Goal: Ask a question: Seek information or help from site administrators or community

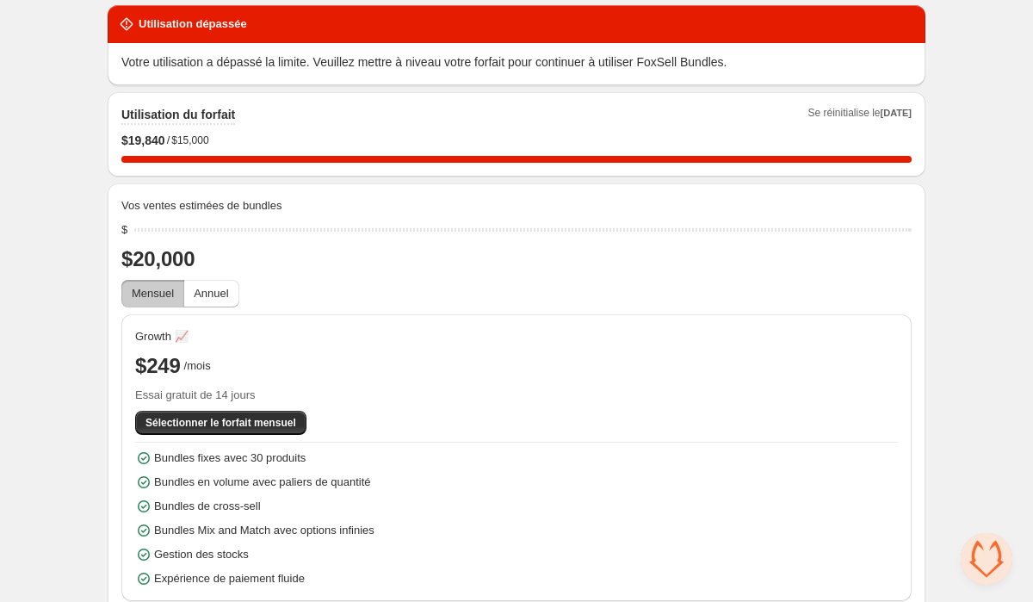
scroll to position [65, 0]
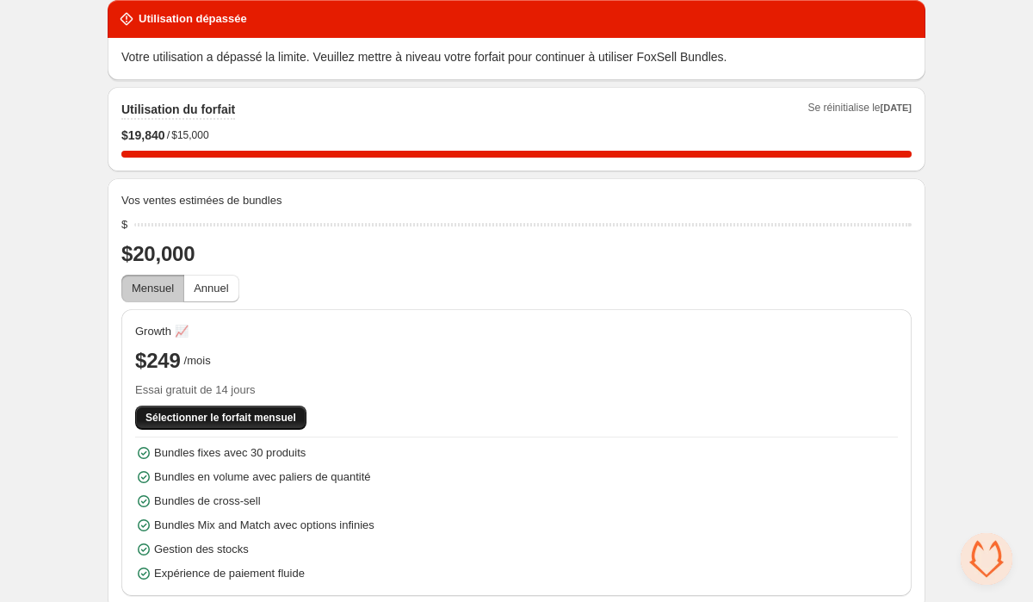
click at [239, 415] on span "Sélectionner le forfait mensuel" at bounding box center [221, 418] width 151 height 14
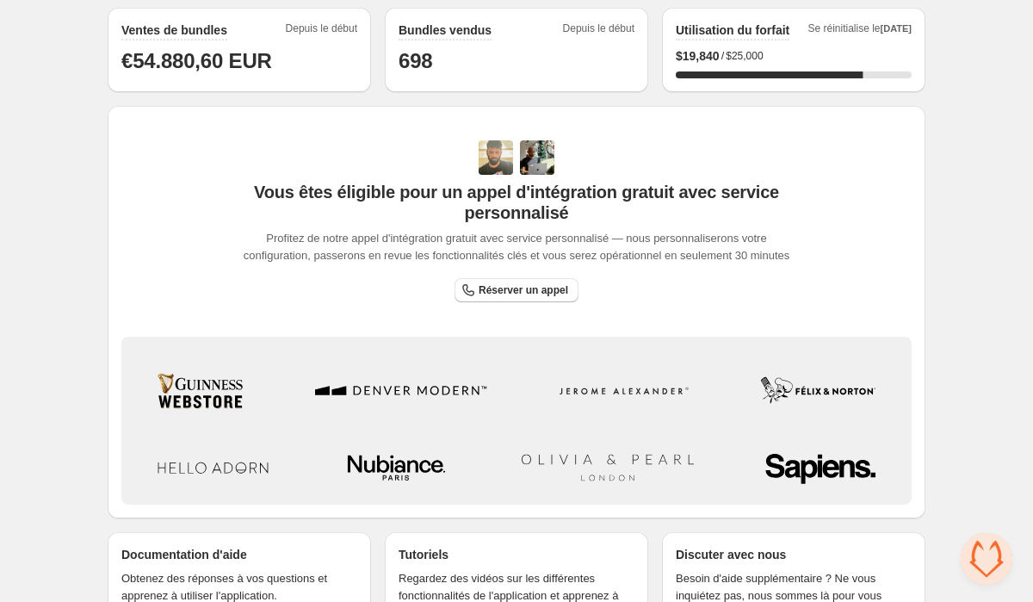
scroll to position [455, 0]
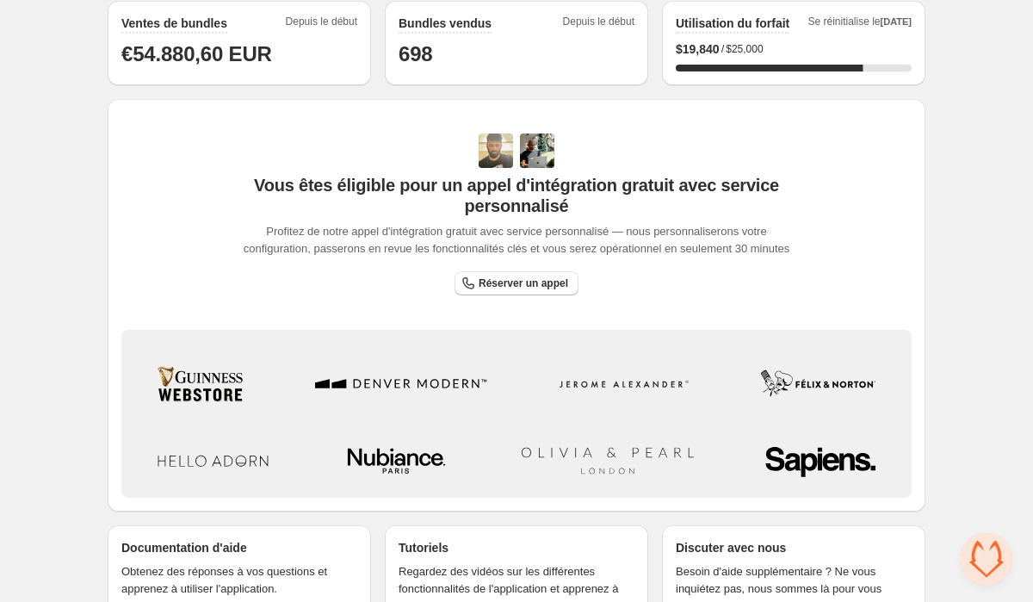
click at [724, 34] on div "Utilisation du forfait Se réinitialise le Nov 1st $ 19,840 / $25,000 79.3564852…" at bounding box center [794, 43] width 236 height 57
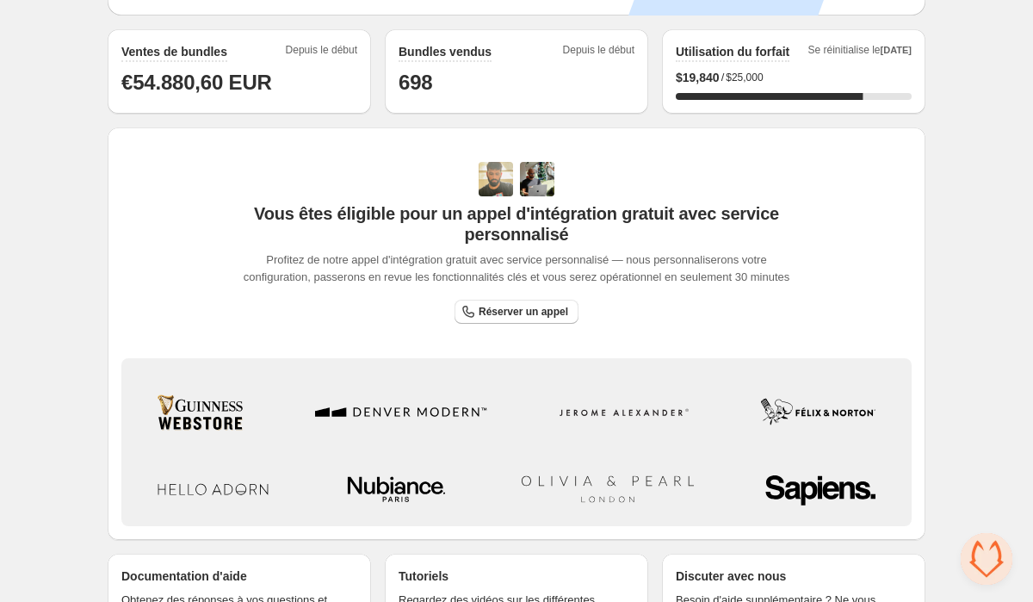
scroll to position [424, 0]
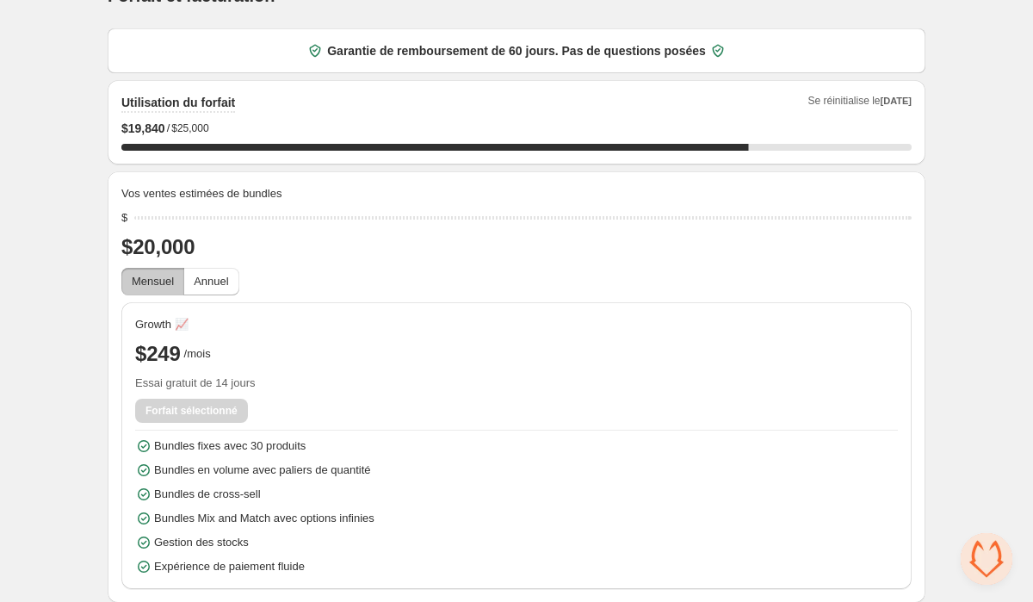
scroll to position [38, 0]
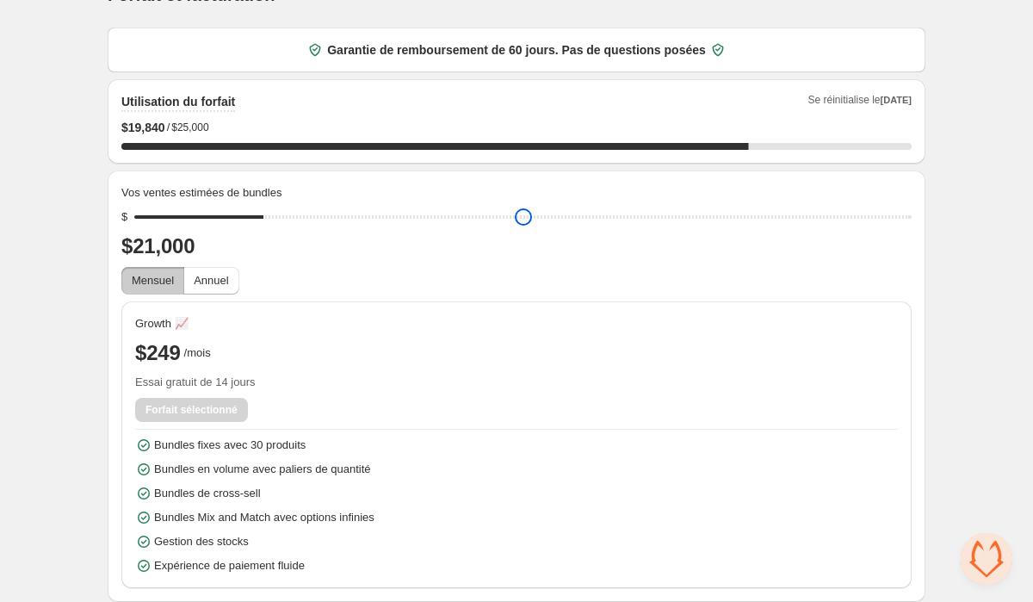
drag, startPoint x: 213, startPoint y: 215, endPoint x: 227, endPoint y: 219, distance: 15.0
click at [227, 219] on input "range" at bounding box center [523, 217] width 778 height 24
click at [363, 213] on input "range" at bounding box center [523, 217] width 778 height 24
click at [654, 215] on input "range" at bounding box center [523, 217] width 778 height 24
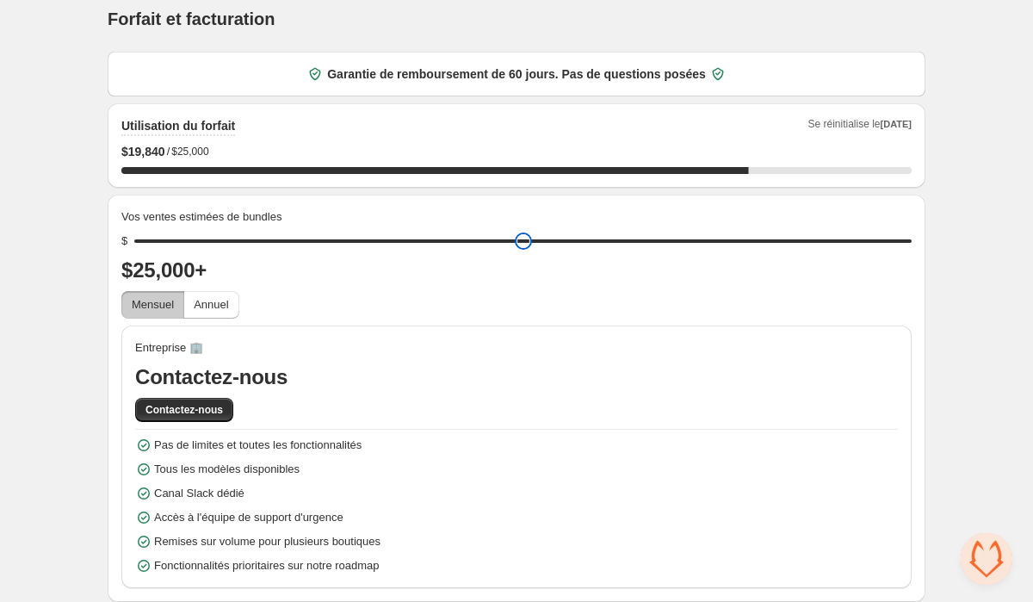
type input "*****"
click at [869, 229] on input "range" at bounding box center [523, 241] width 778 height 24
click at [207, 420] on button "Contactez-nous" at bounding box center [184, 410] width 98 height 24
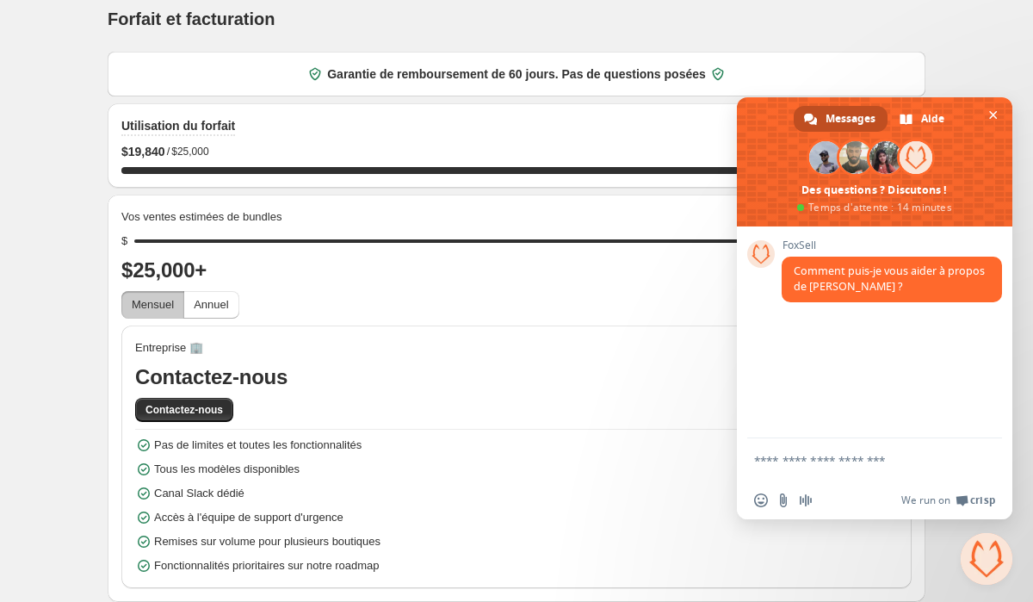
click at [805, 469] on form at bounding box center [855, 461] width 203 height 46
click at [775, 454] on textarea "Entrez votre message..." at bounding box center [855, 460] width 203 height 15
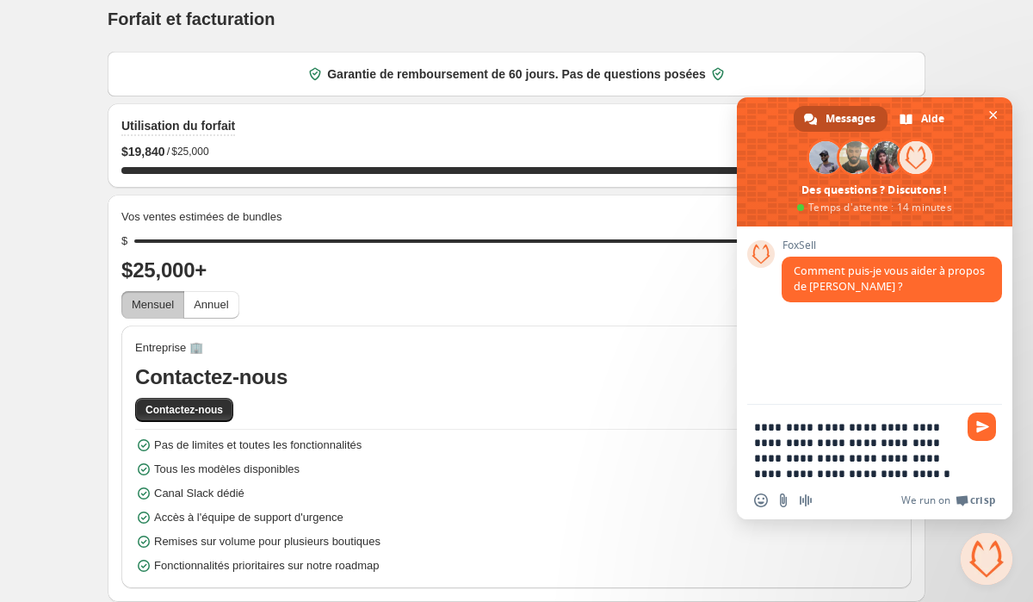
type textarea "**********"
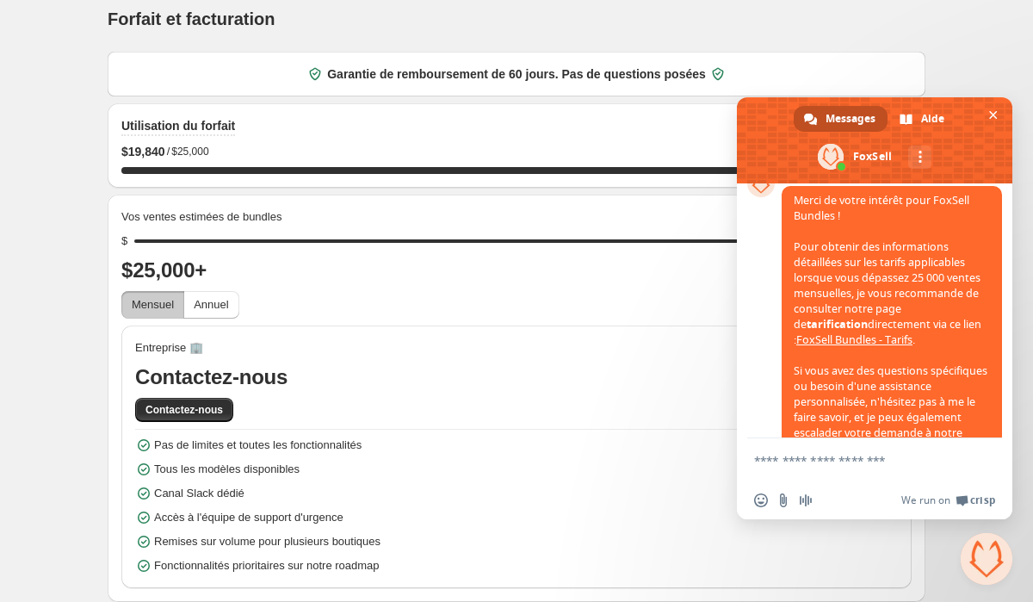
scroll to position [236, 0]
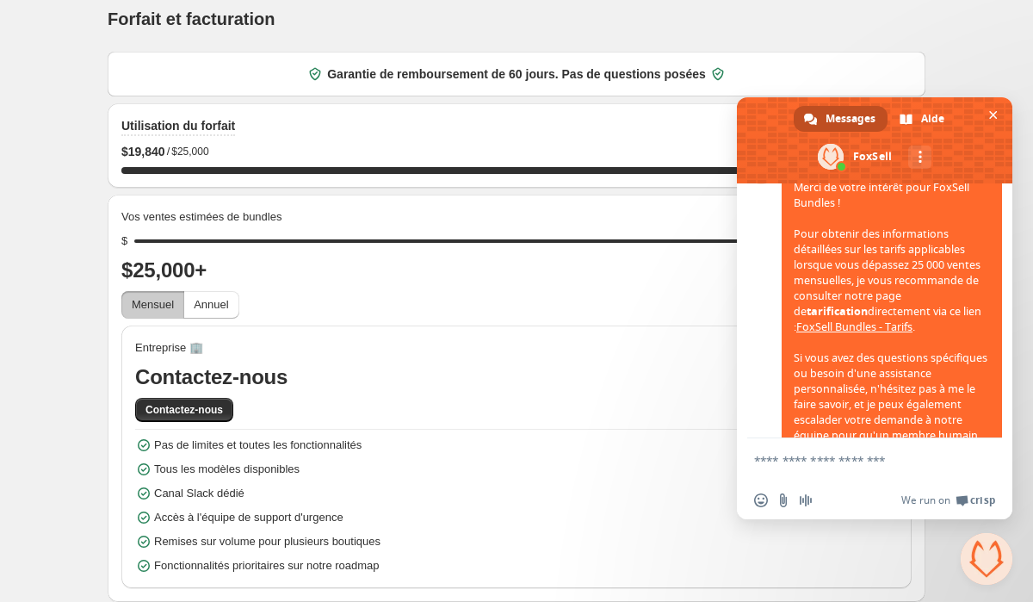
click at [828, 334] on link "FoxSell Bundles - Tarifs" at bounding box center [854, 326] width 116 height 15
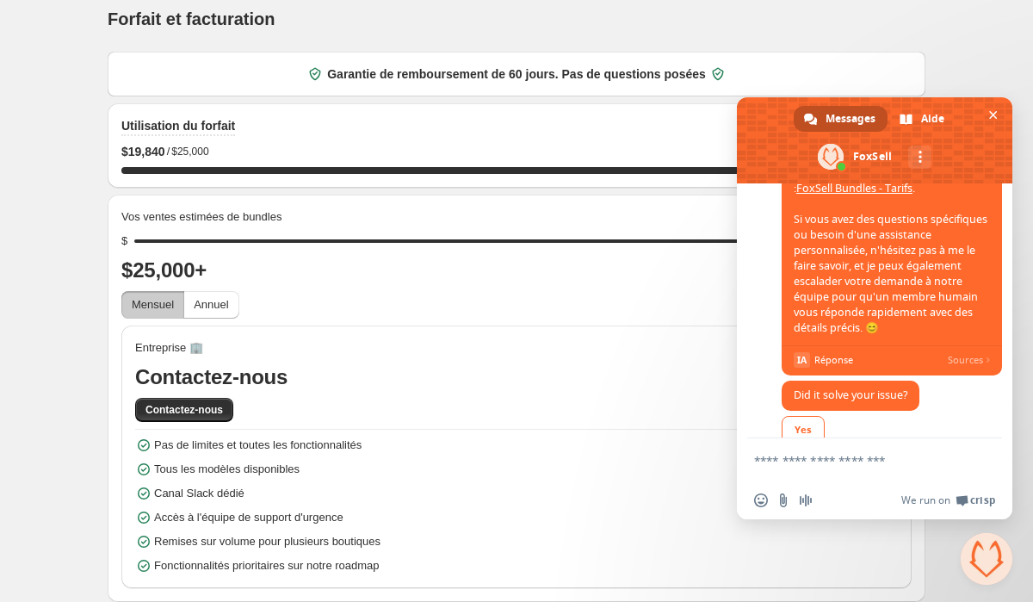
scroll to position [462, 0]
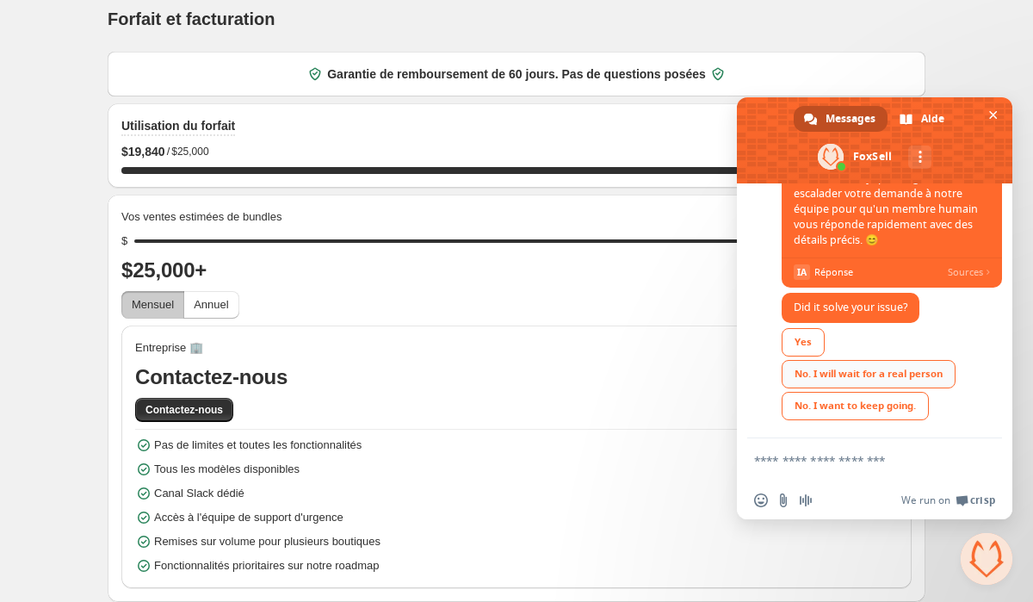
click at [889, 373] on div "No. I will wait for a real person" at bounding box center [869, 374] width 174 height 28
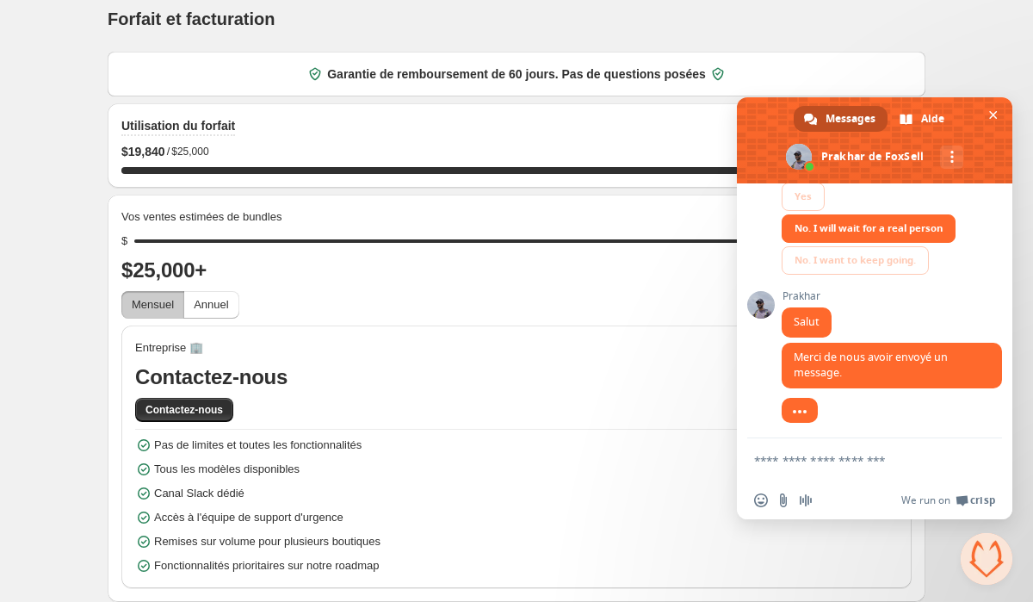
scroll to position [642, 0]
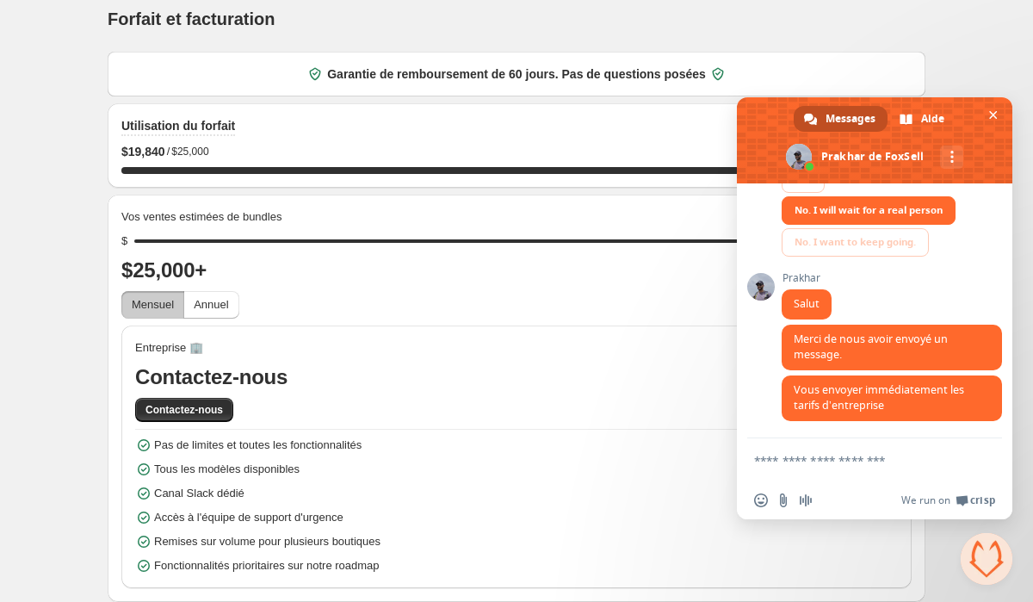
click at [807, 463] on textarea "Entrez votre message..." at bounding box center [855, 460] width 203 height 15
type textarea "*****"
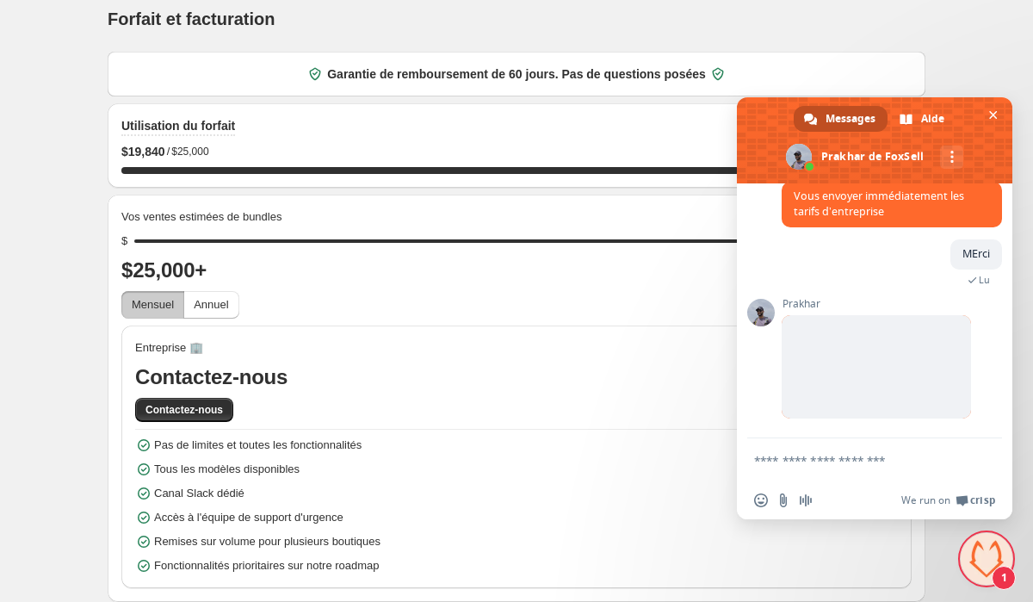
scroll to position [817, 0]
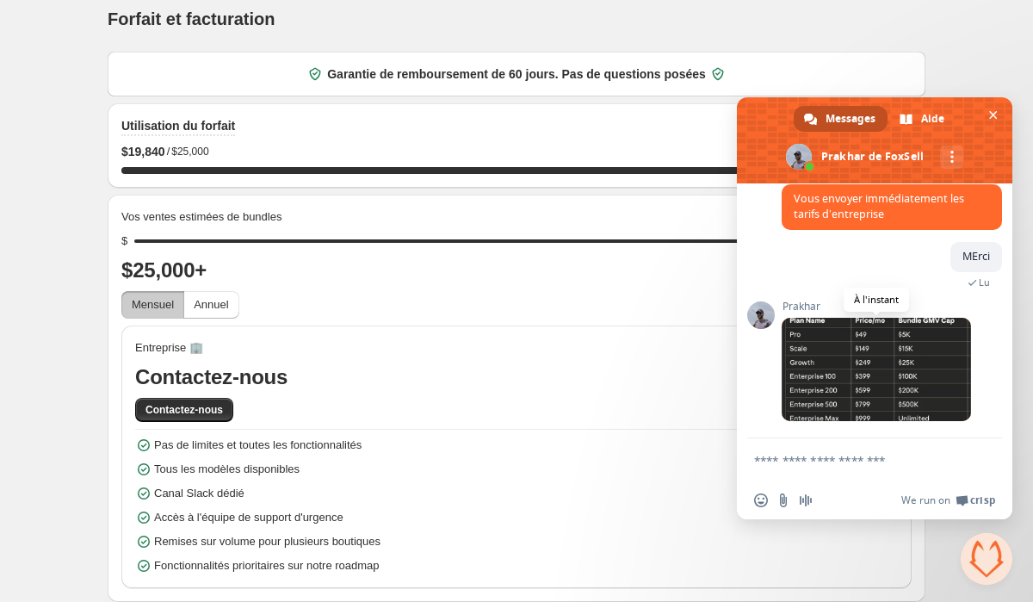
click at [834, 362] on span at bounding box center [876, 369] width 189 height 103
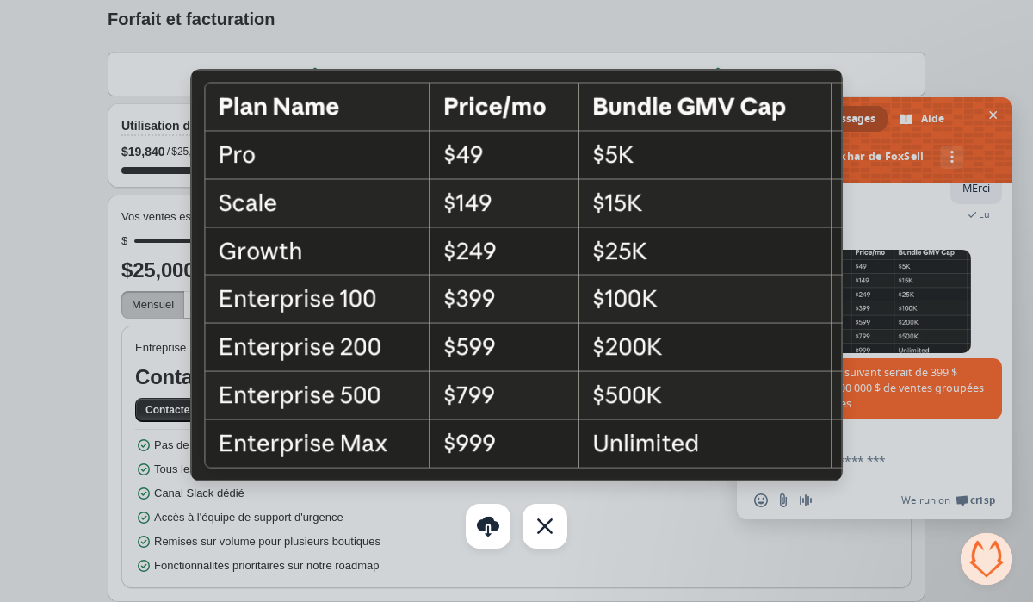
scroll to position [919, 0]
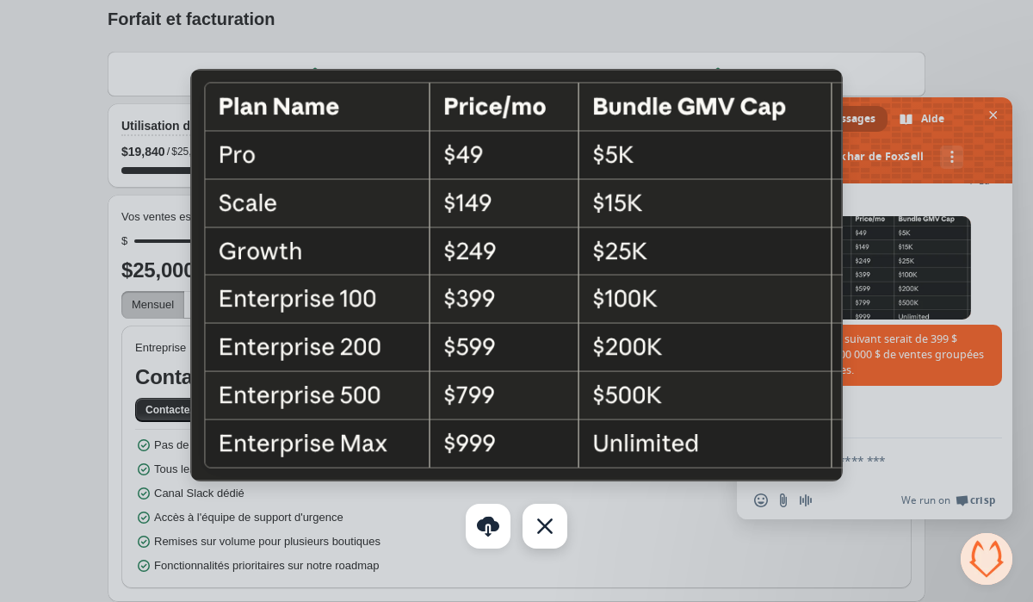
click at [551, 532] on div "Fermer" at bounding box center [545, 526] width 45 height 45
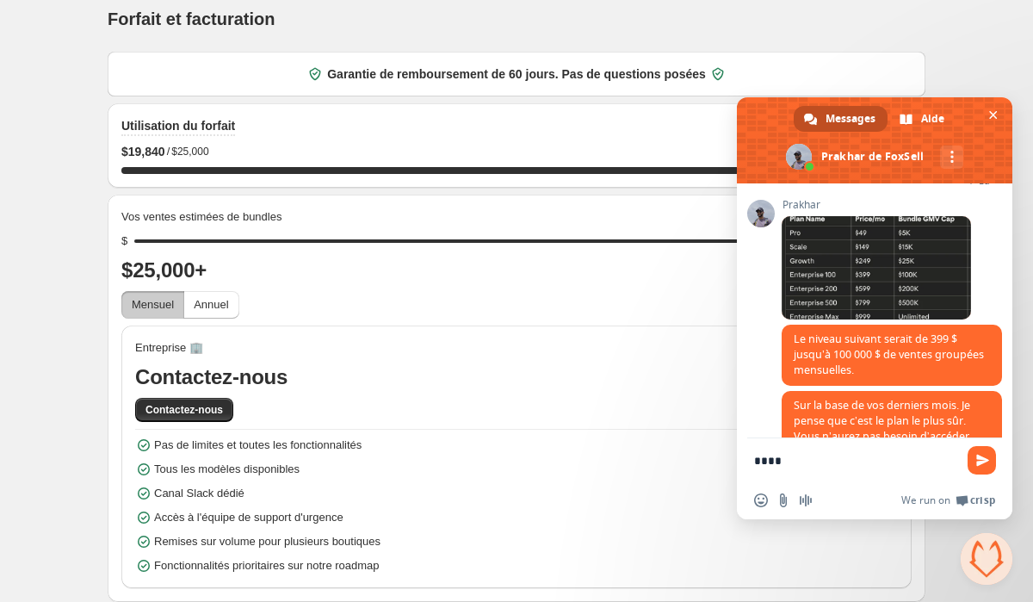
scroll to position [969, 0]
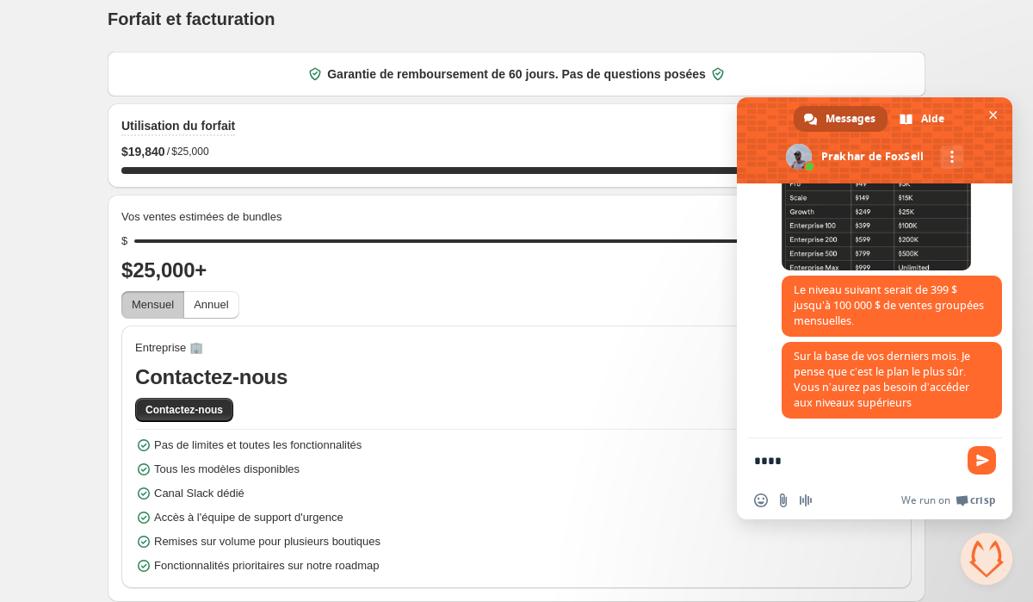
click at [871, 227] on span at bounding box center [876, 218] width 189 height 103
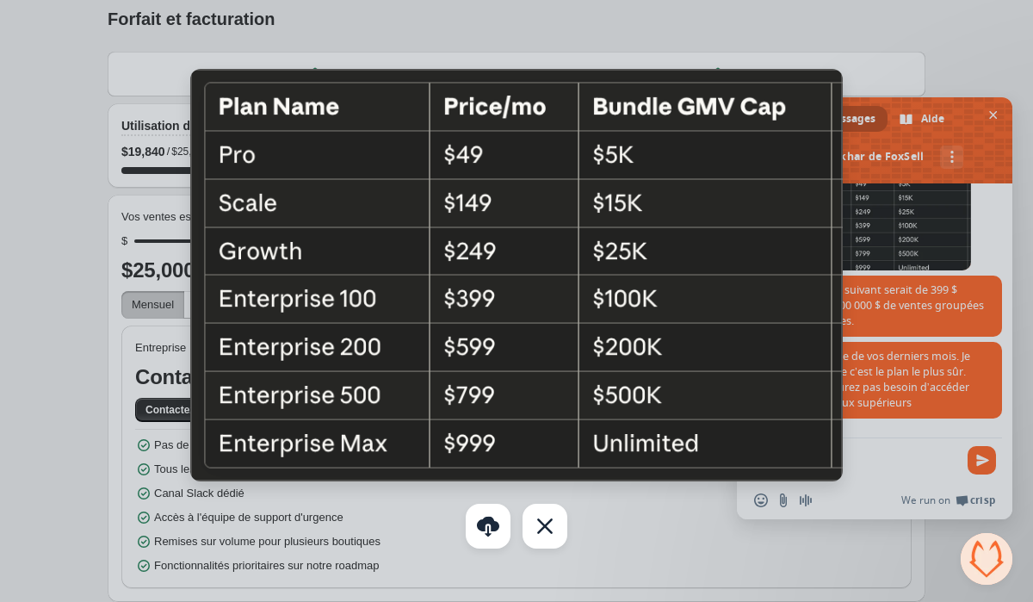
scroll to position [1004, 0]
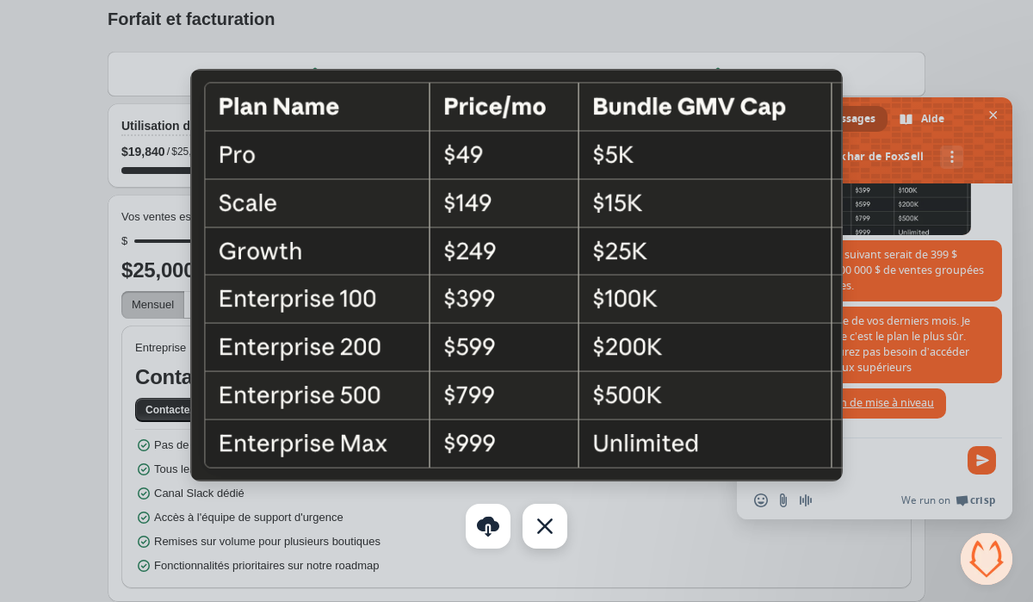
click at [541, 523] on div "Fermer" at bounding box center [545, 526] width 45 height 45
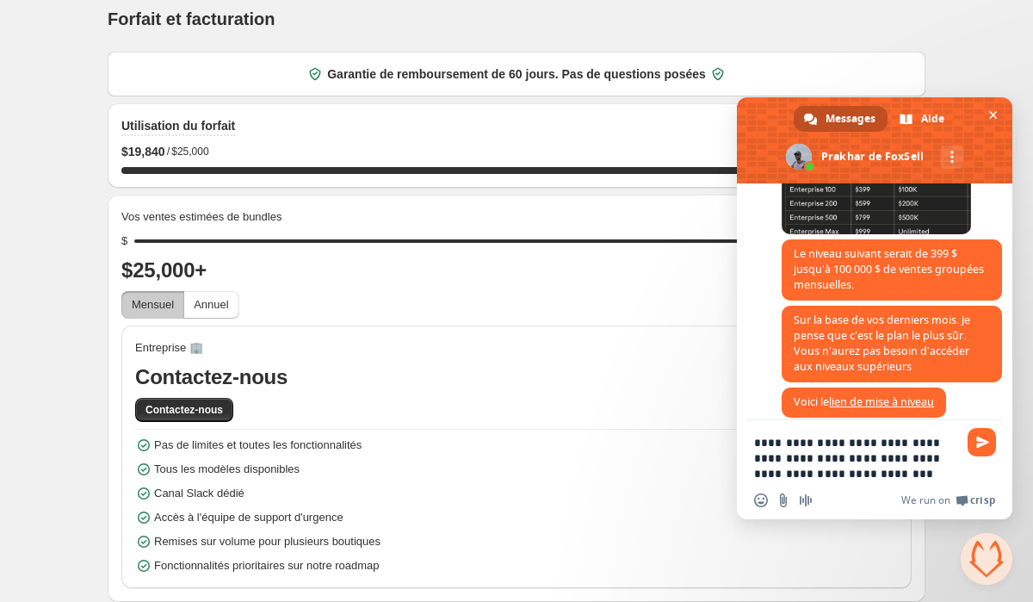
type textarea "**********"
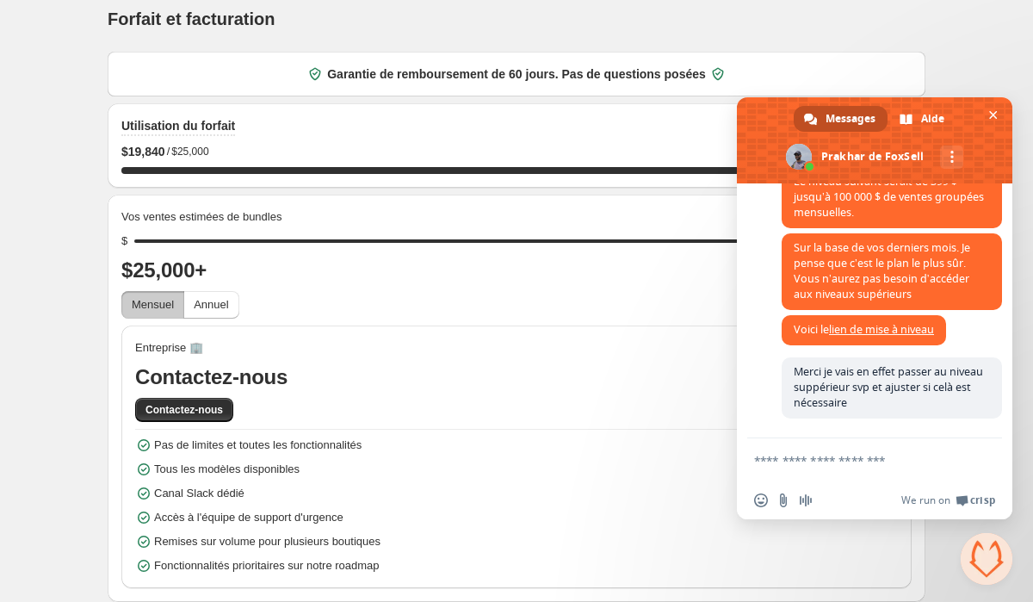
scroll to position [1079, 0]
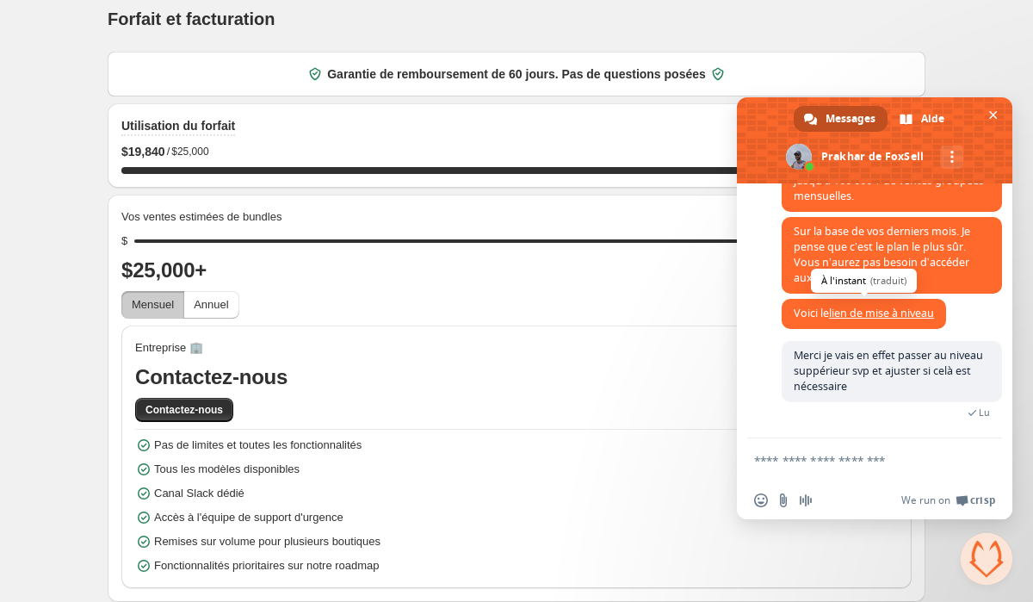
click at [844, 314] on link "lien de mise à niveau" at bounding box center [881, 313] width 105 height 15
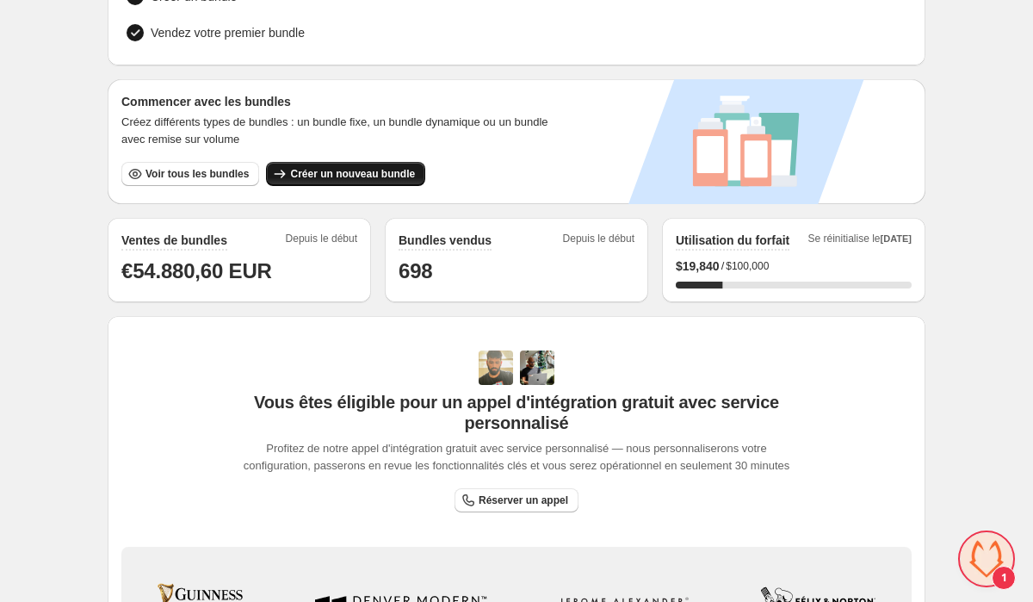
scroll to position [1202, 0]
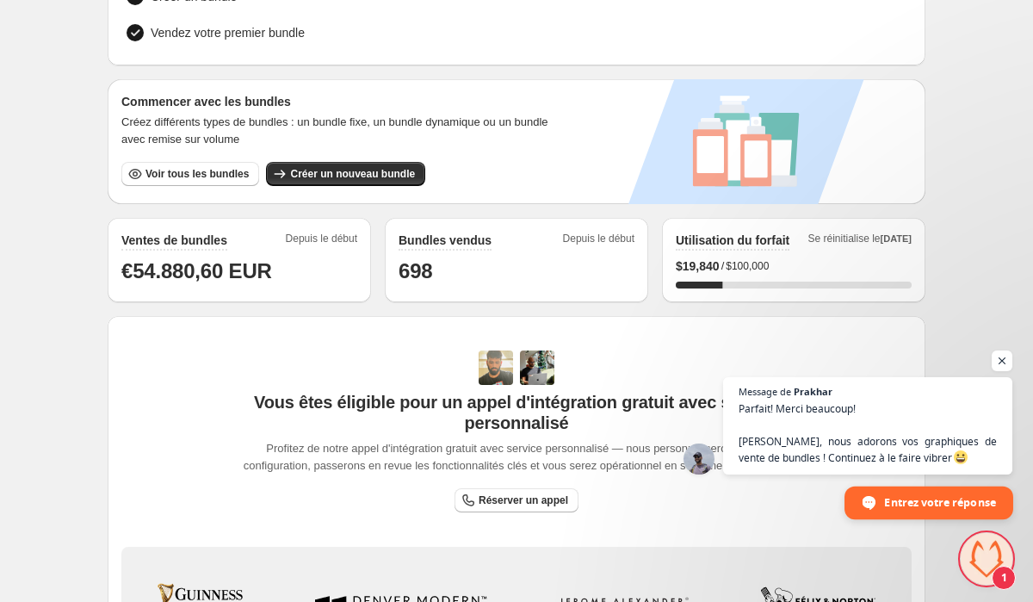
click at [868, 507] on span "Ouvrir le chat" at bounding box center [869, 503] width 14 height 14
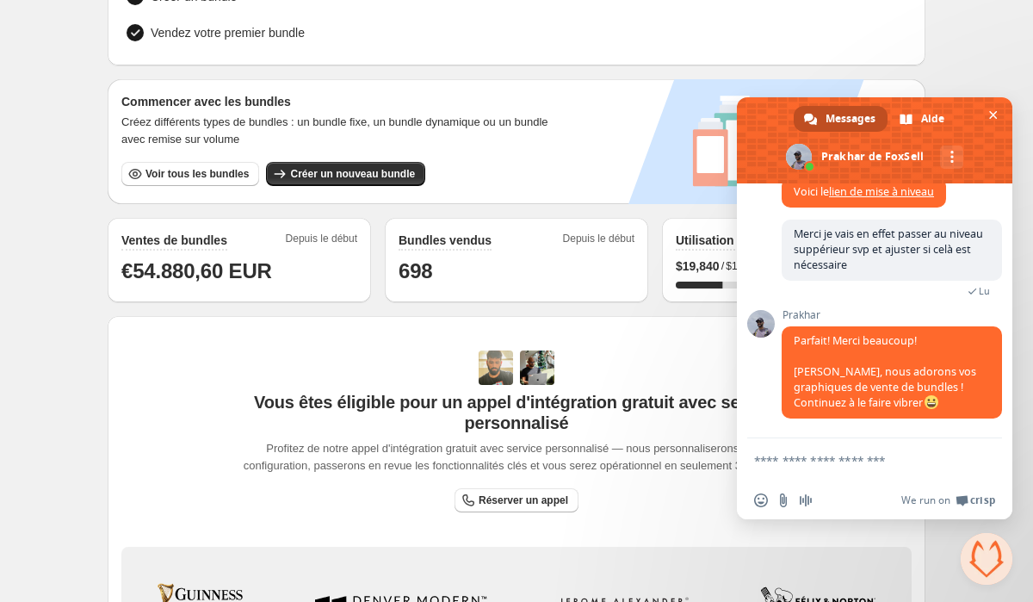
click at [857, 460] on textarea "Entrez votre message..." at bounding box center [855, 460] width 203 height 15
type textarea "**********"
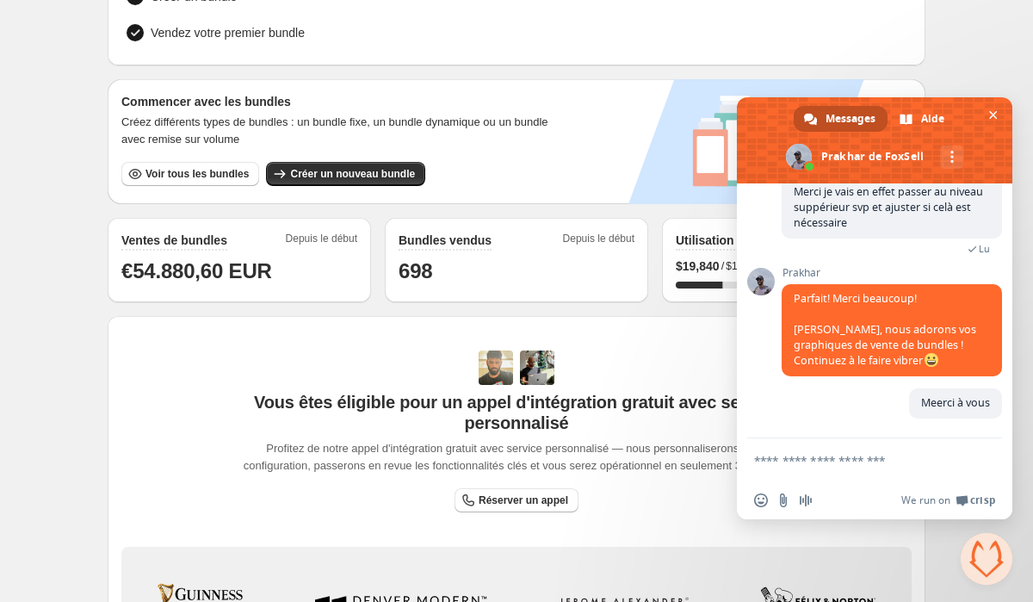
scroll to position [1245, 0]
click at [1017, 588] on div "Home Bundles Analytics Plan and Billing 🦊 FoxSell Bundles. This page is ready 🦊…" at bounding box center [516, 326] width 1033 height 1128
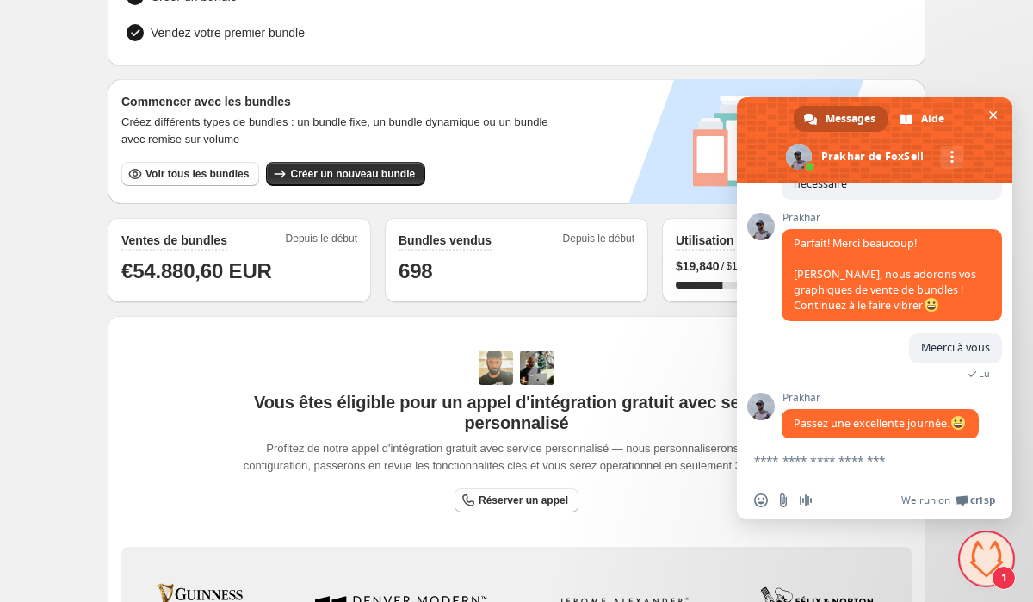
scroll to position [1305, 0]
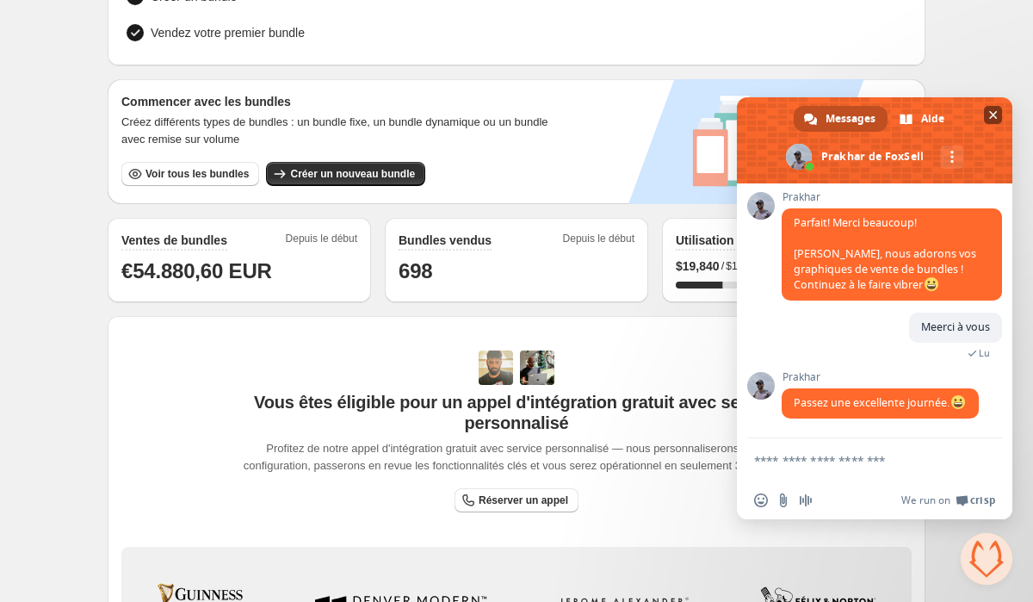
click at [995, 114] on span "Fermer le chat" at bounding box center [993, 115] width 9 height 9
